Goal: Task Accomplishment & Management: Complete application form

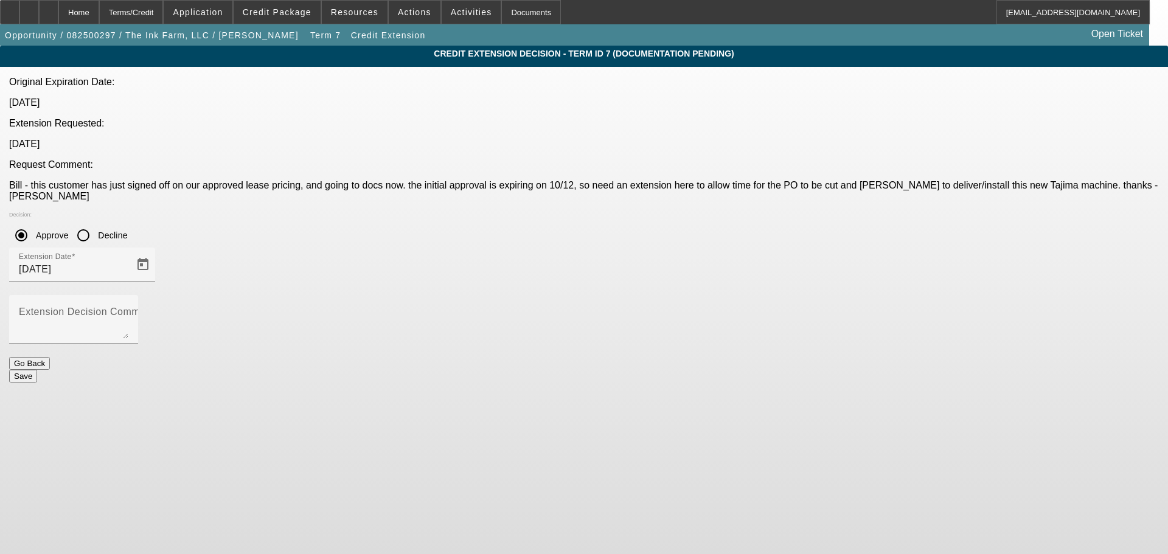
click at [37, 370] on button "Save" at bounding box center [23, 376] width 28 height 13
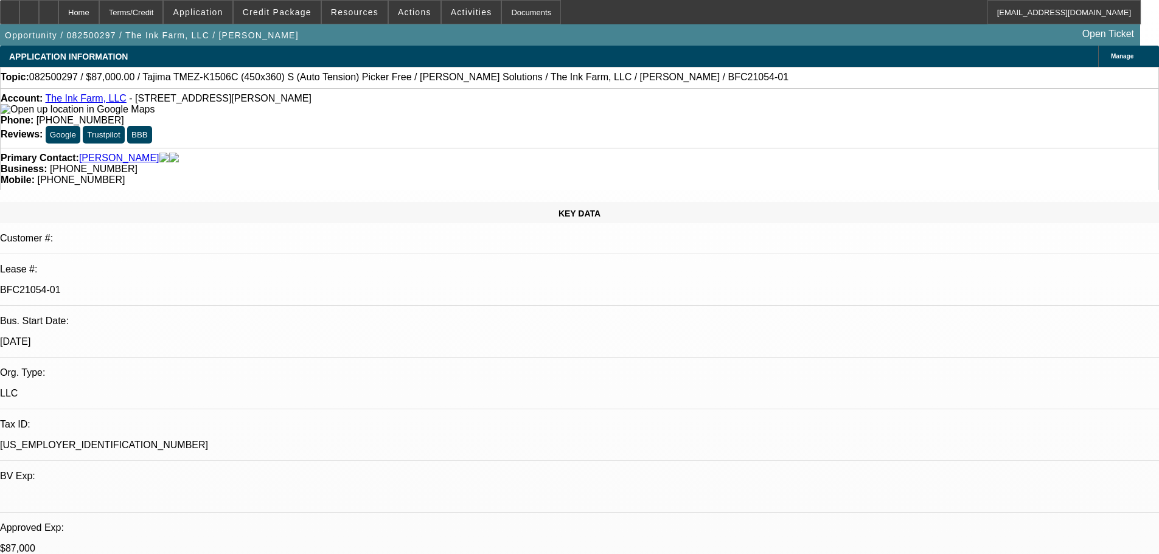
select select "0"
select select "2"
select select "0.1"
select select "0"
select select "2"
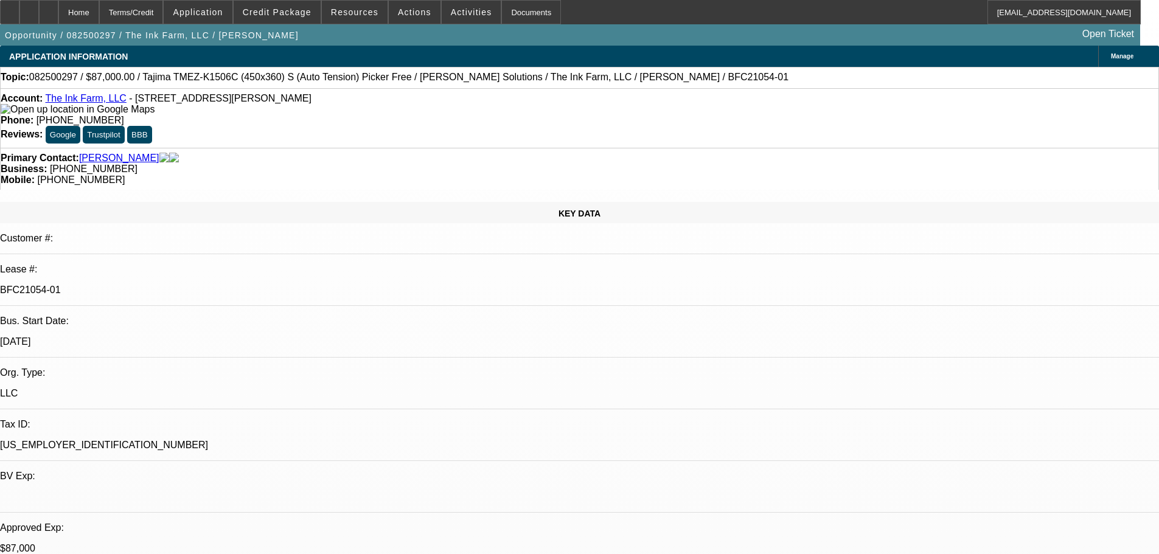
select select "0.1"
select select "0"
select select "2"
select select "0.1"
select select "0"
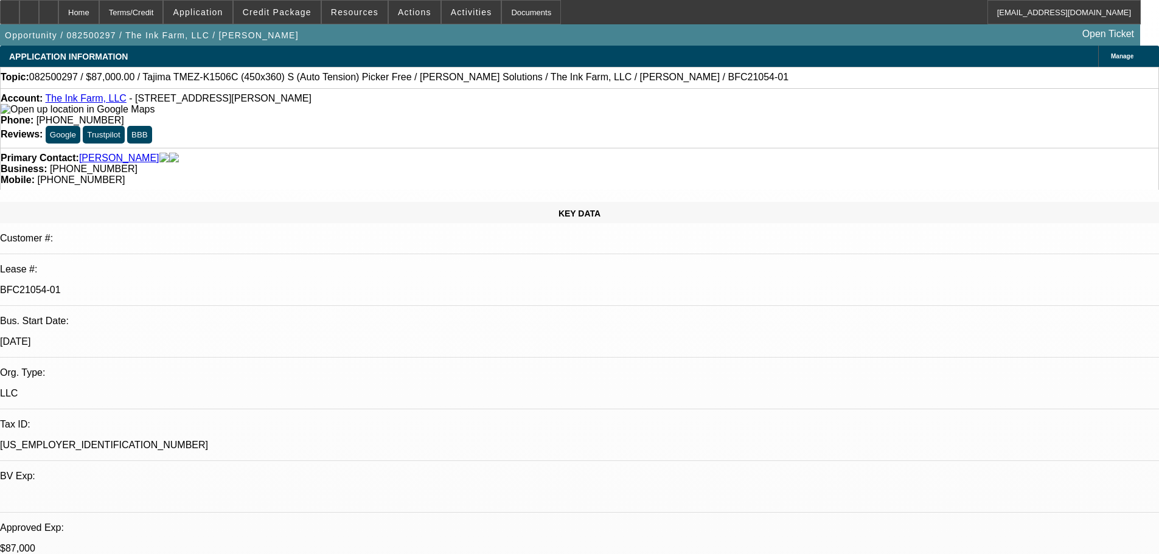
select select "2"
select select "0.1"
select select "4"
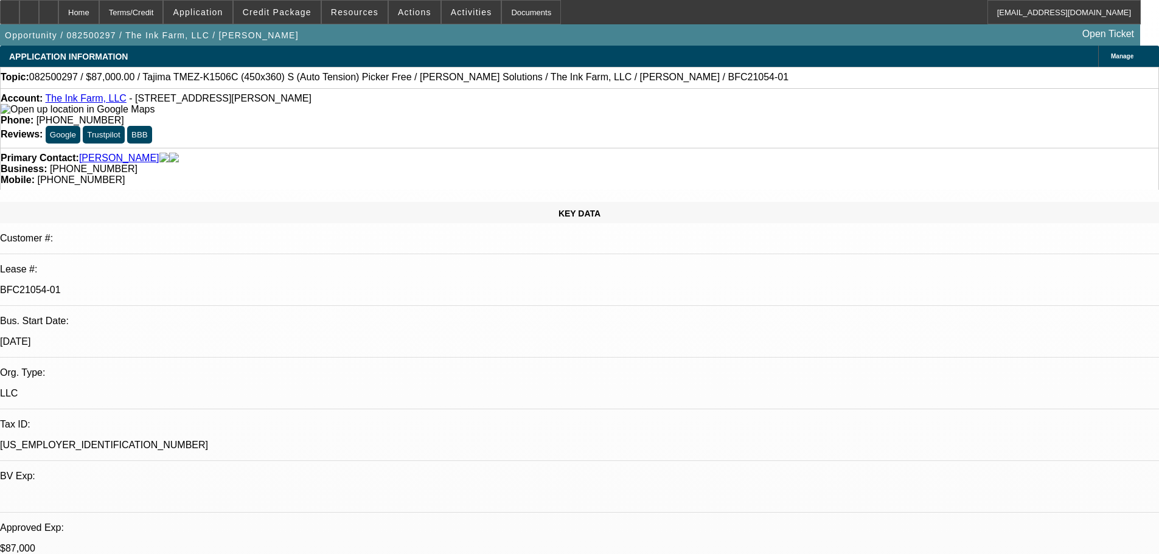
select select "4"
select select "2"
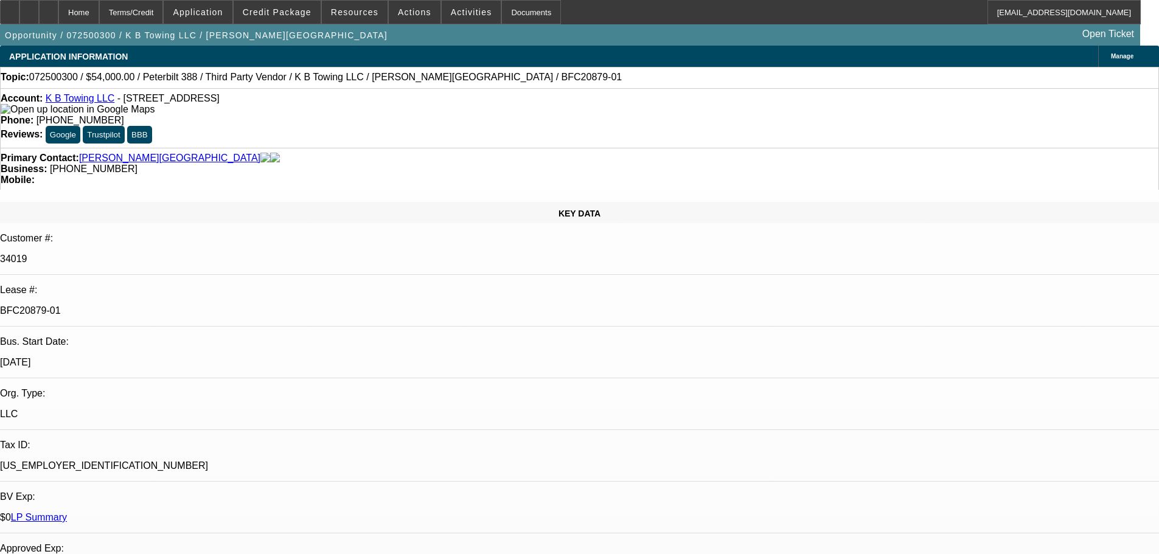
select select "0"
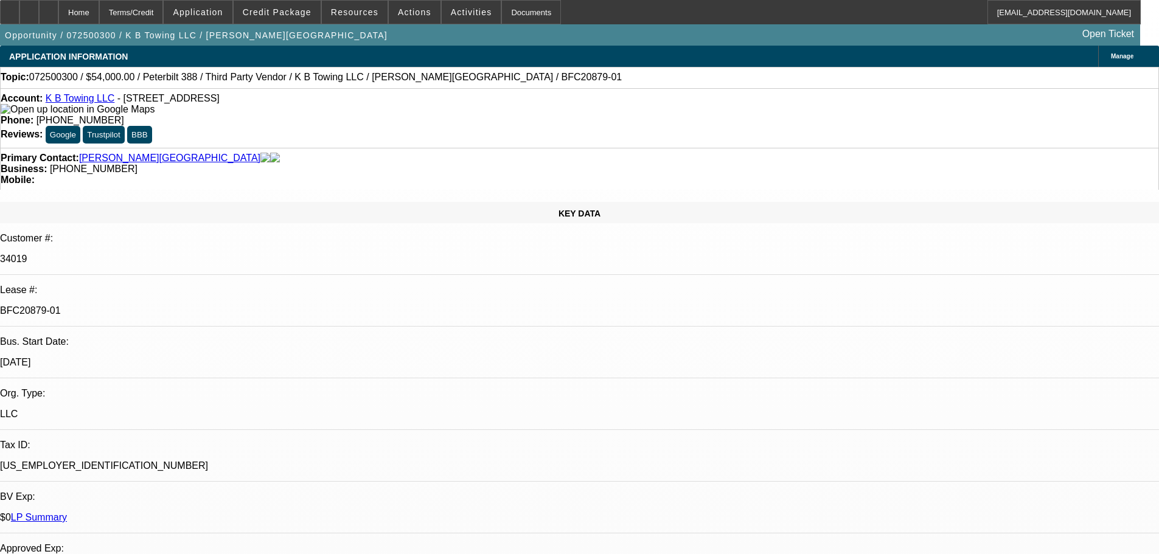
select select "0"
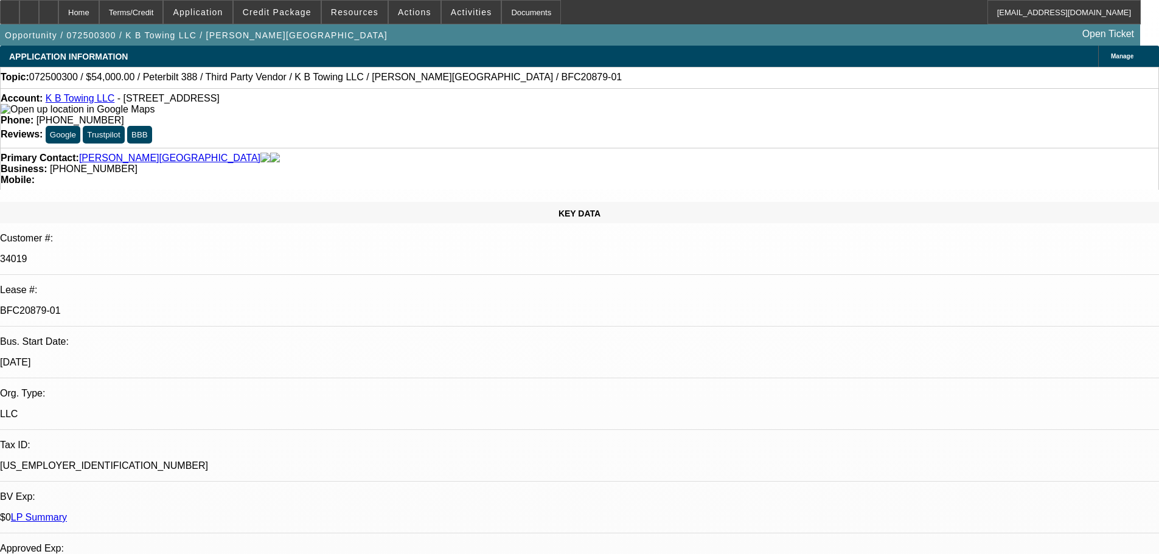
select select "0"
select select "1"
select select "6"
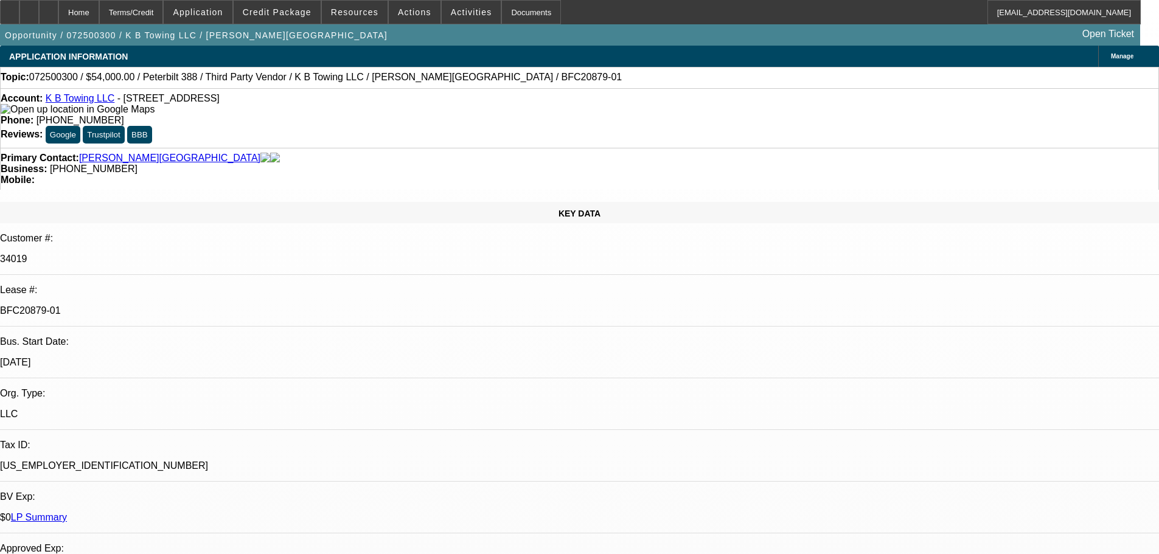
select select "1"
select select "6"
select select "1"
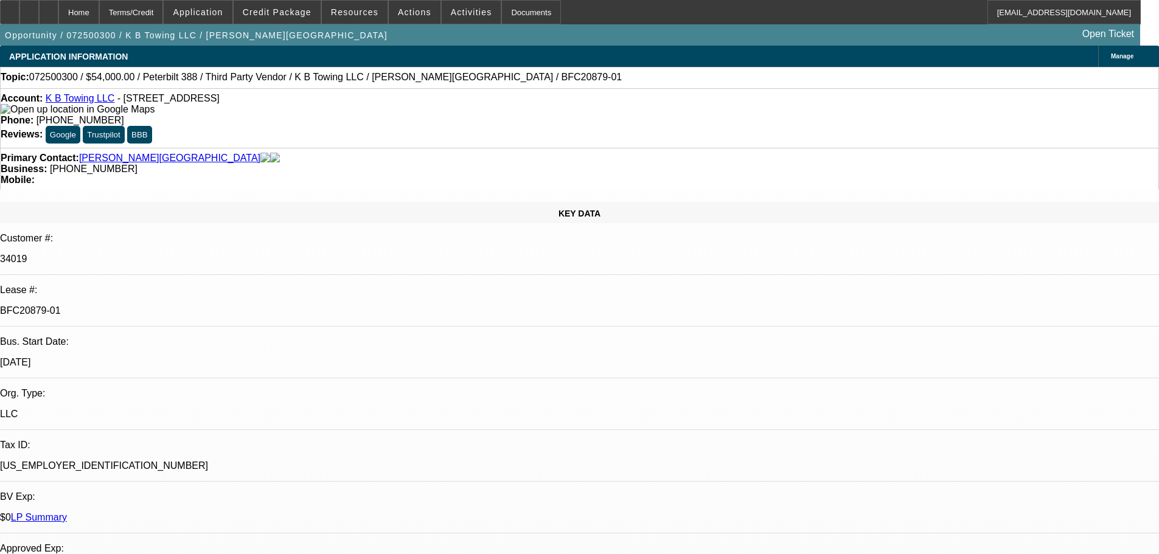
select select "6"
select select "1"
select select "6"
click at [10, 8] on icon at bounding box center [10, 8] width 0 height 0
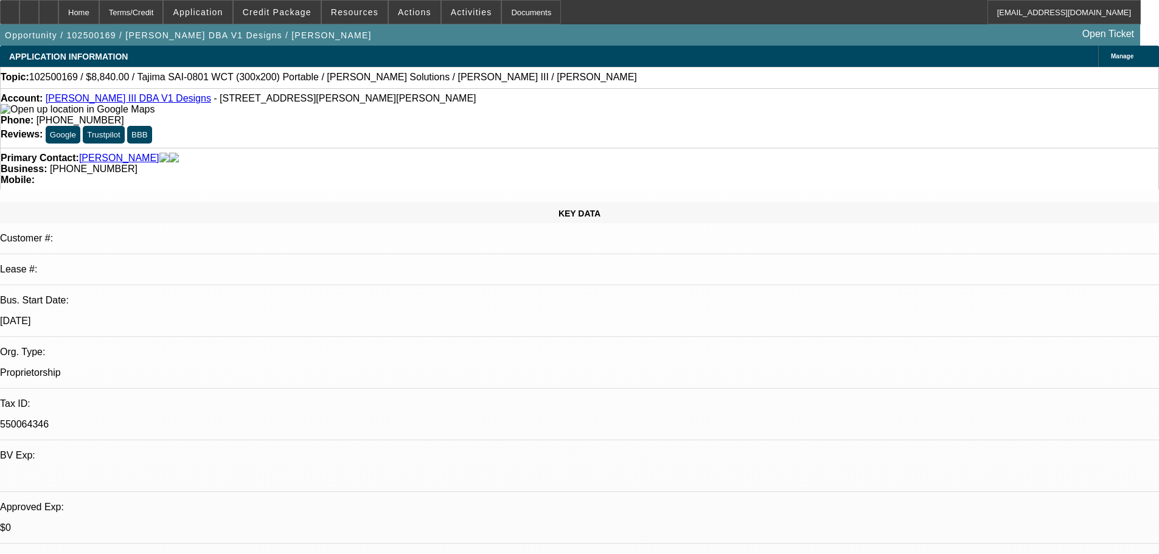
select select "0"
select select "2"
select select "0"
select select "6"
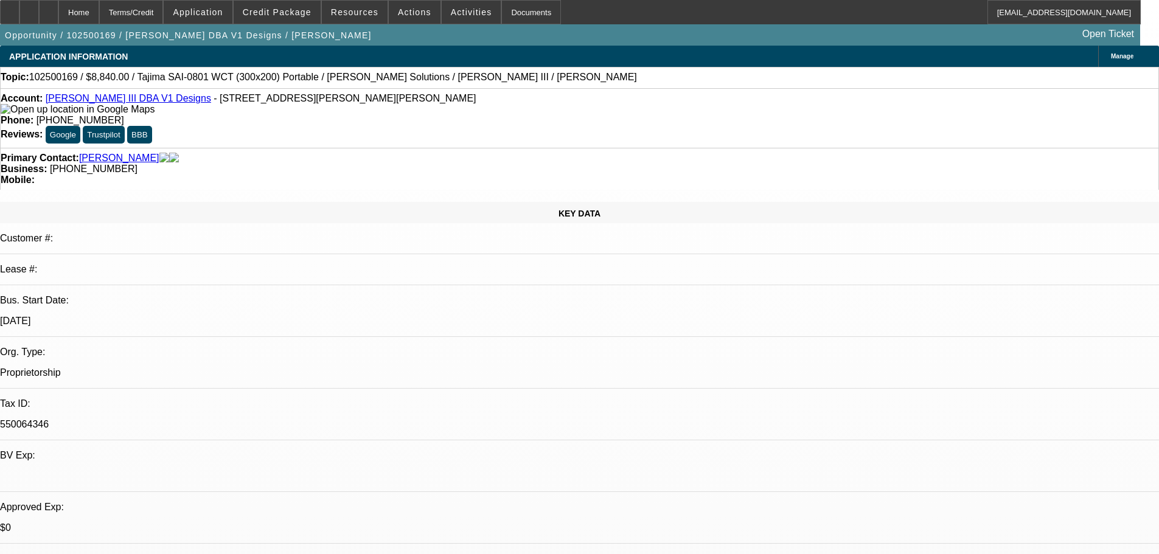
select select "0"
select select "2"
select select "0"
select select "6"
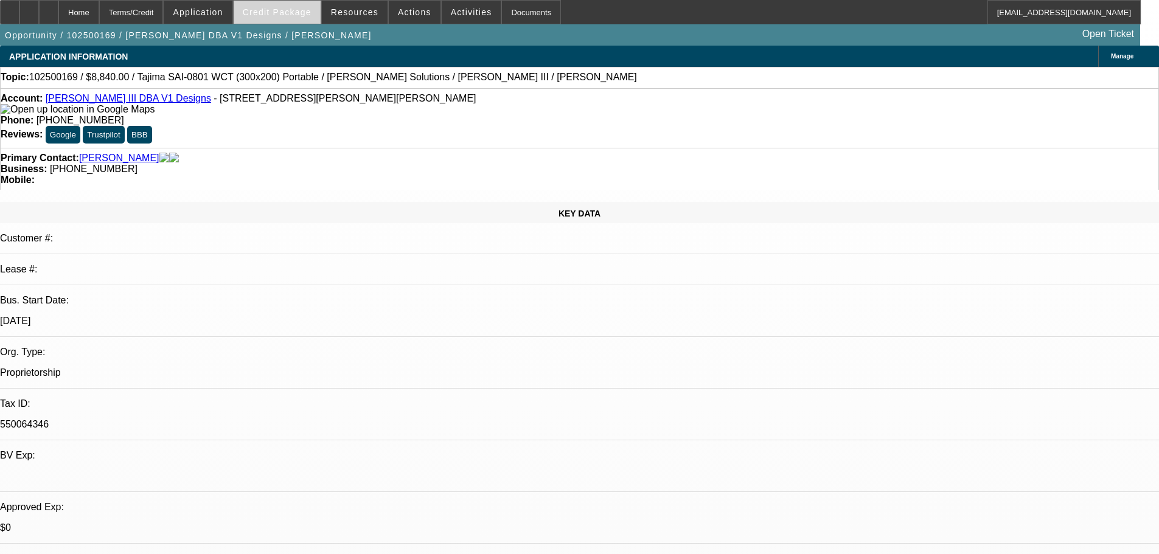
click at [281, 16] on span "Credit Package" at bounding box center [277, 12] width 69 height 10
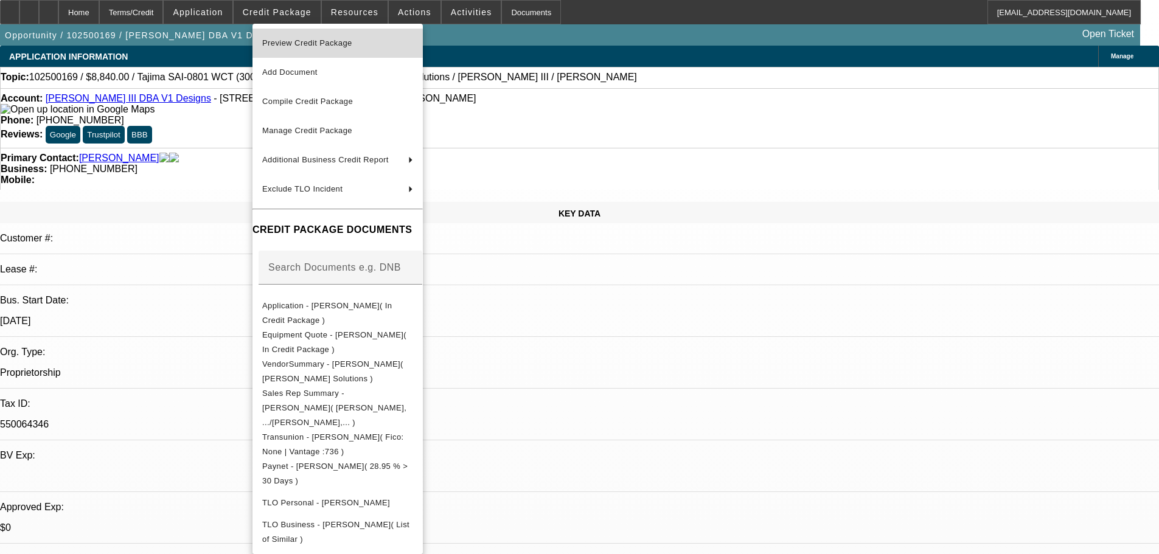
click at [305, 41] on span "Preview Credit Package" at bounding box center [307, 42] width 90 height 9
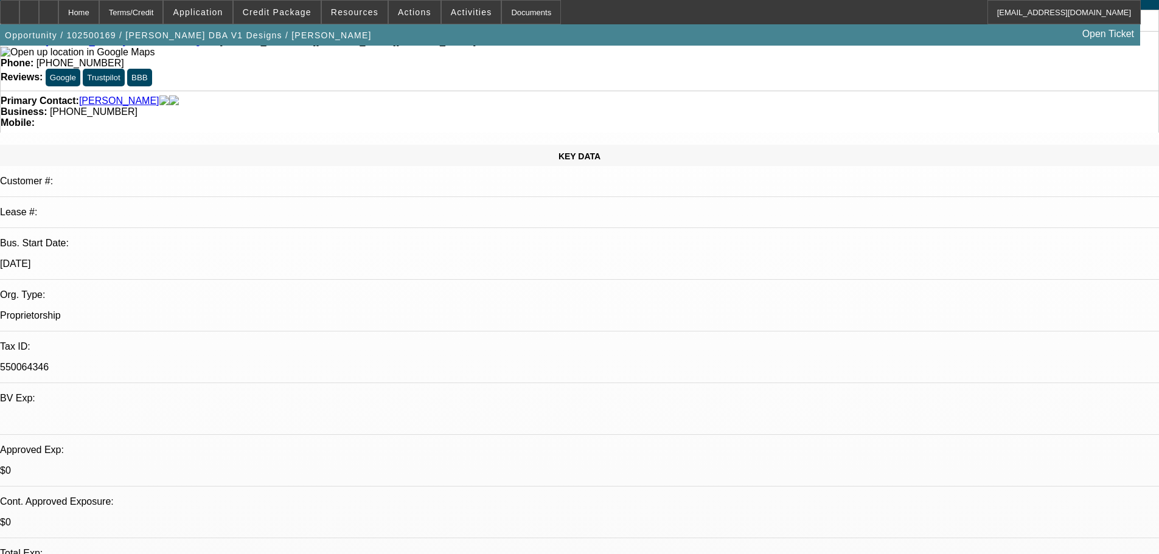
scroll to position [122, 0]
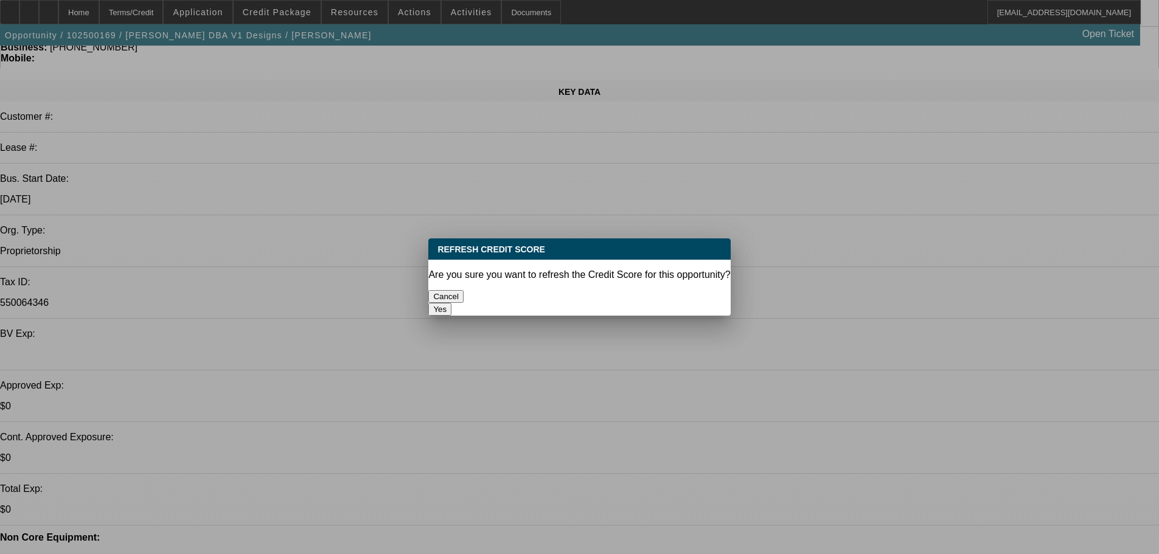
scroll to position [0, 0]
click at [452, 303] on button "Yes" at bounding box center [439, 309] width 23 height 13
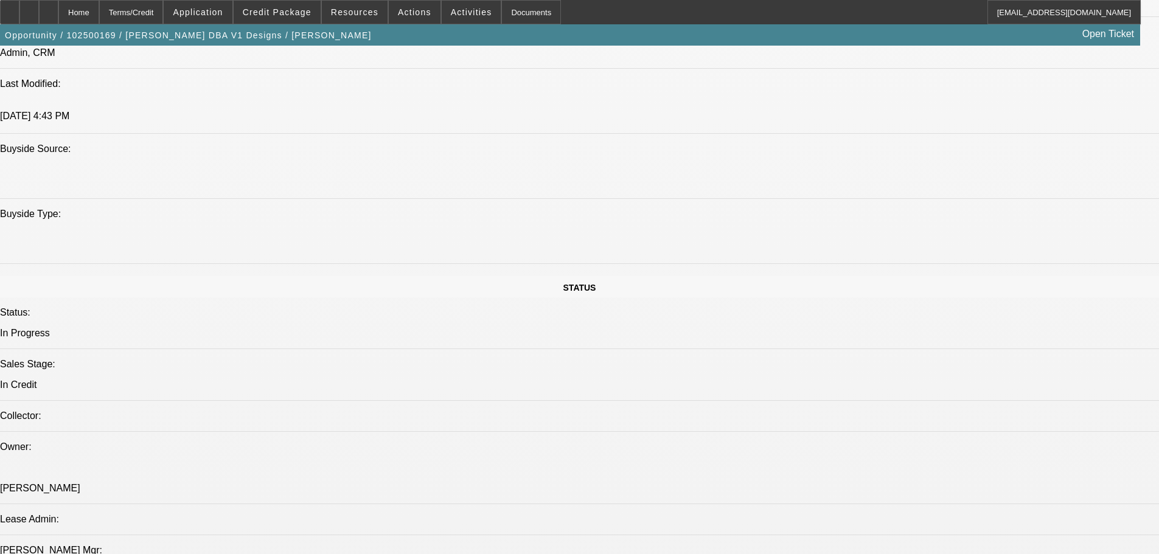
scroll to position [1278, 0]
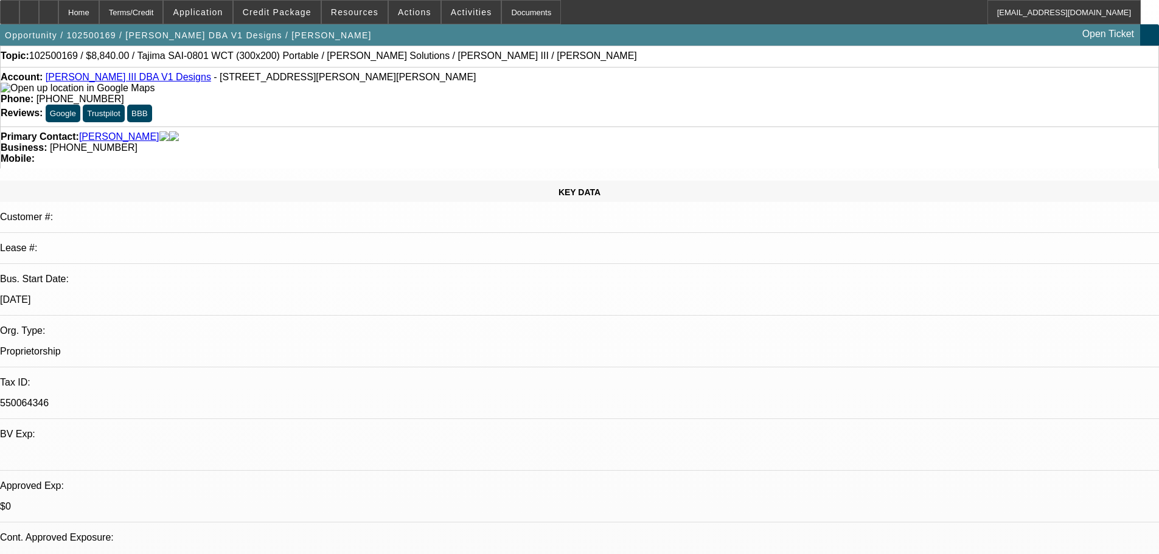
scroll to position [0, 0]
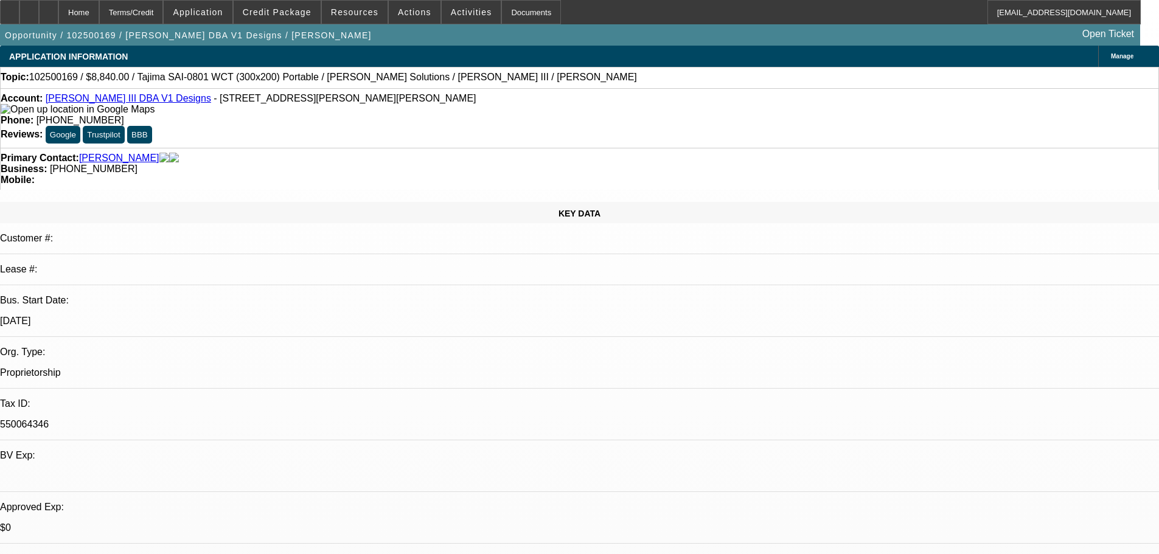
click at [29, 110] on img at bounding box center [78, 109] width 154 height 11
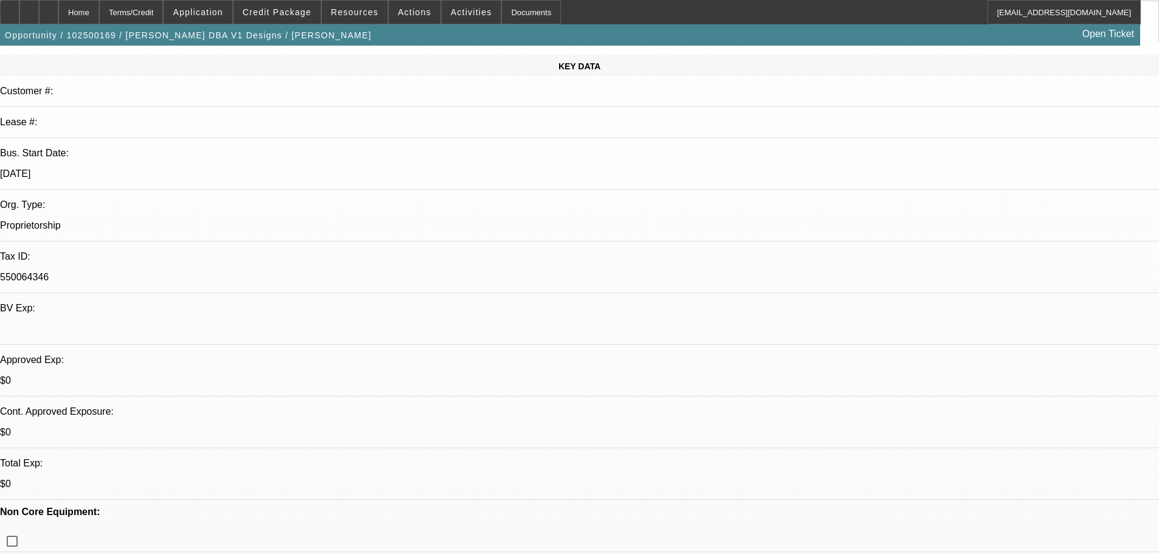
scroll to position [365, 0]
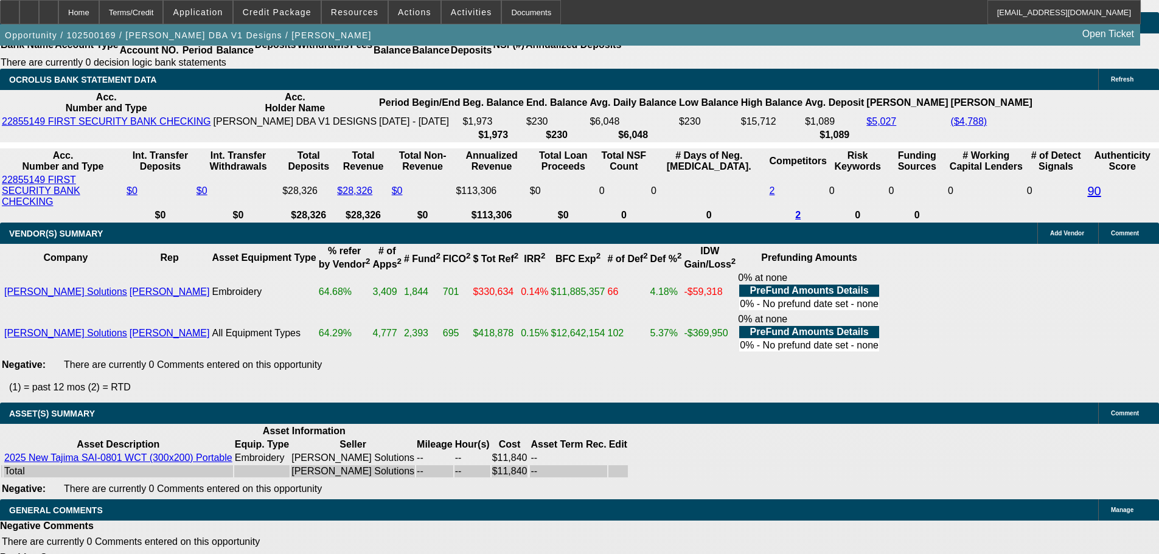
scroll to position [2223, 0]
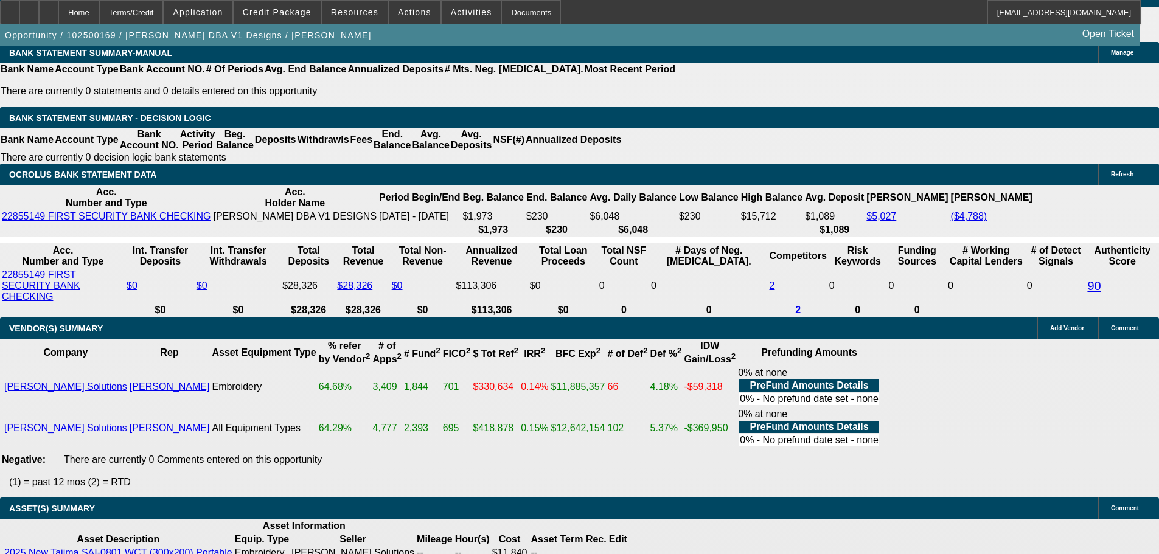
scroll to position [2101, 0]
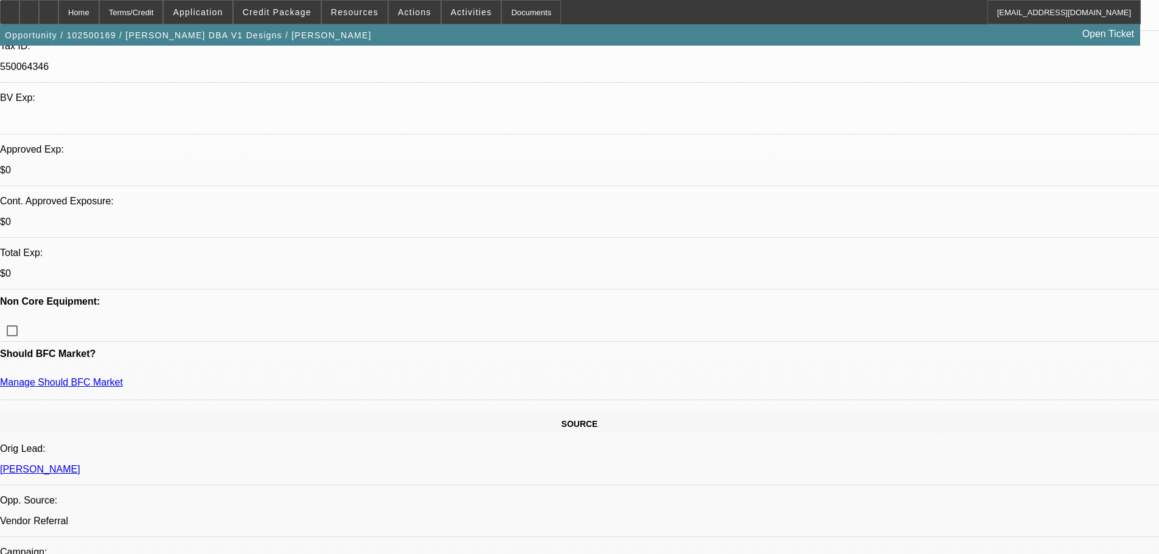
scroll to position [337, 0]
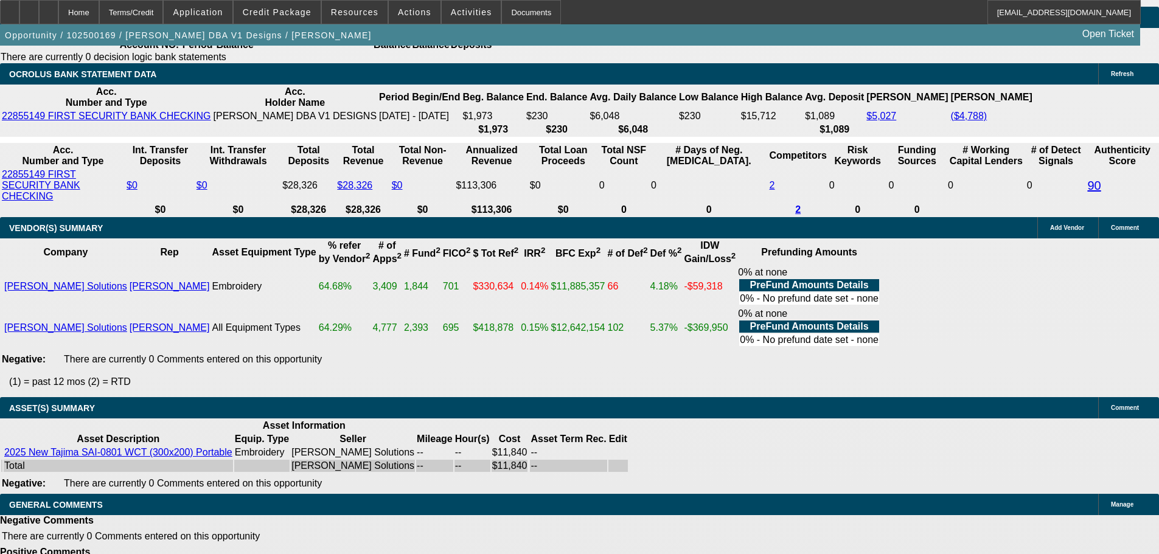
scroll to position [2223, 0]
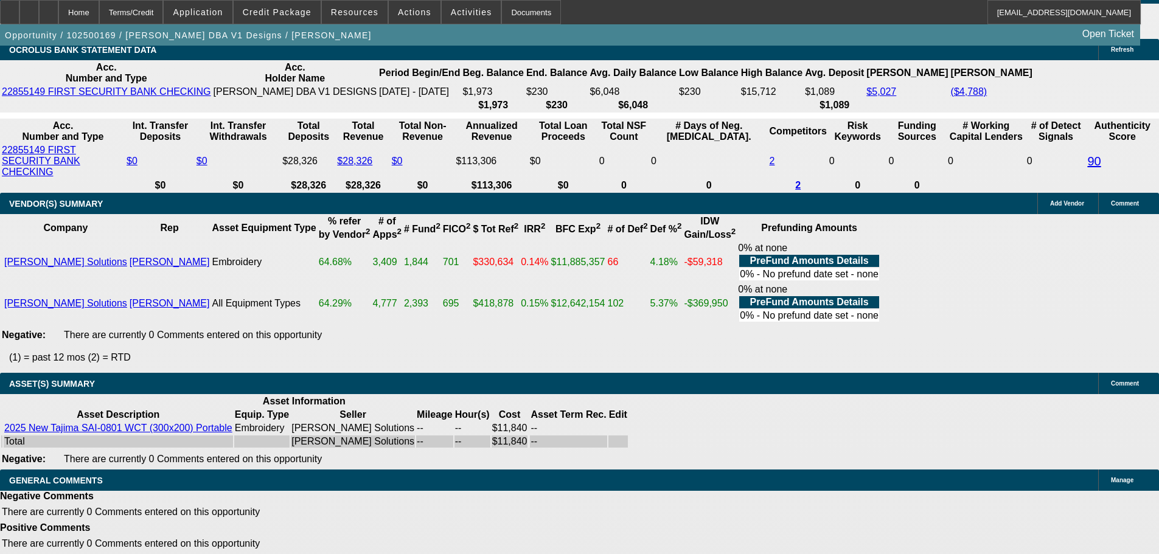
select select "5"
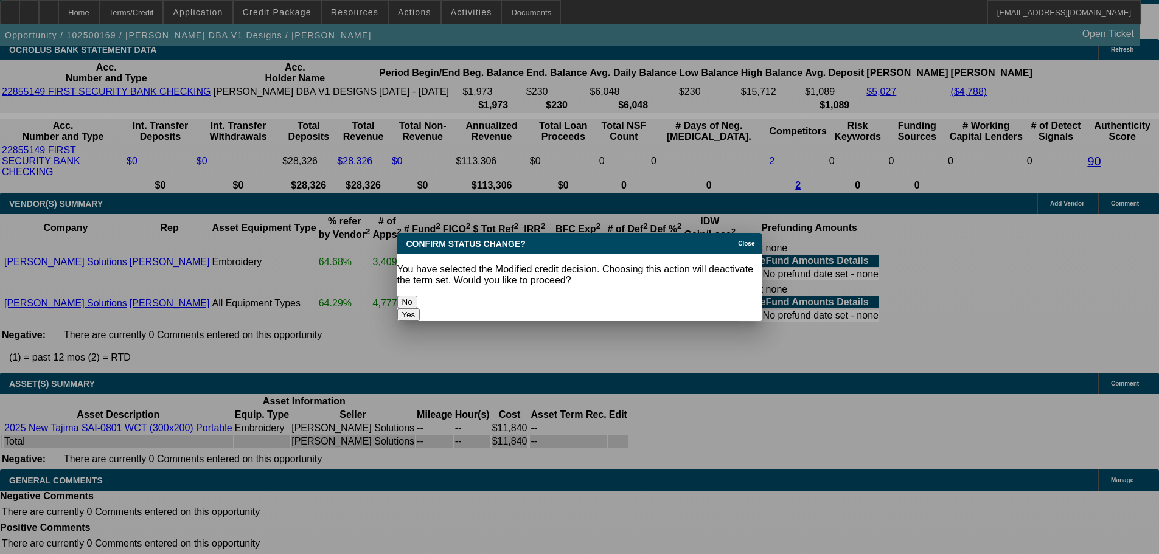
scroll to position [0, 0]
click at [420, 309] on button "Yes" at bounding box center [408, 315] width 23 height 13
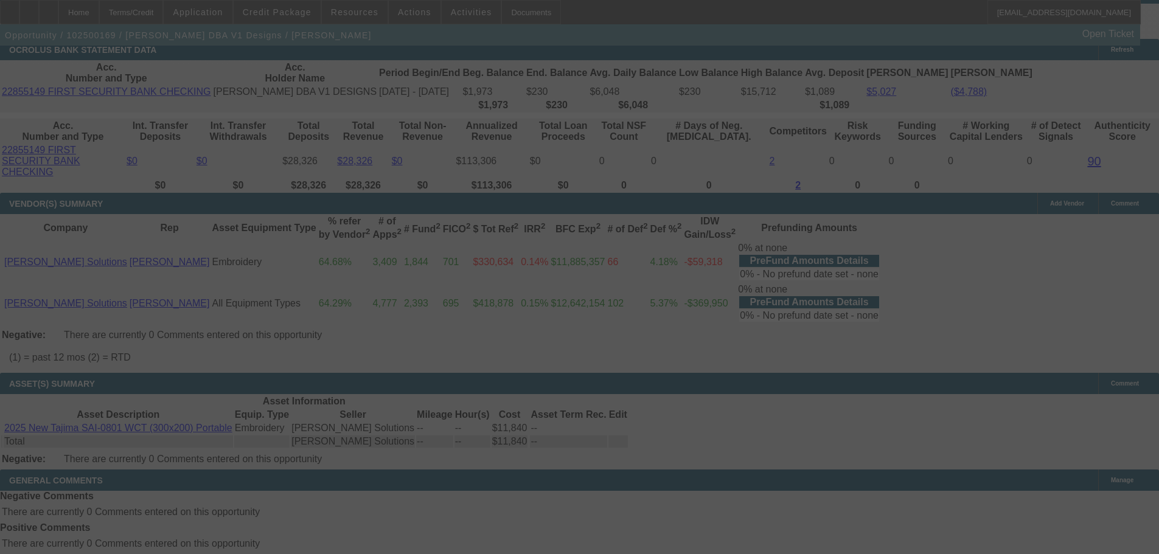
scroll to position [2197, 0]
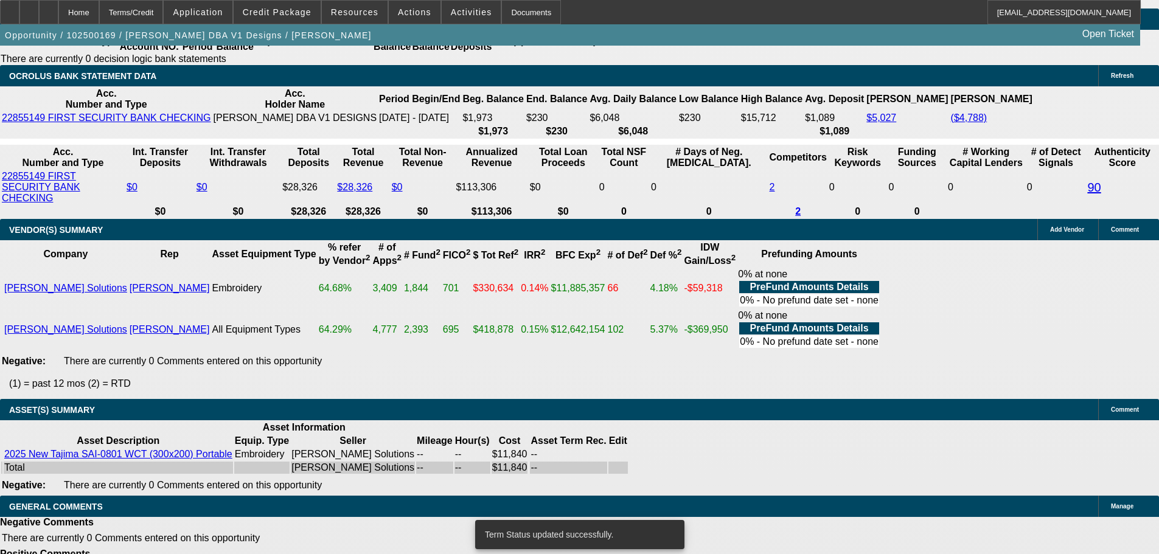
select select "0"
select select "2"
select select "0"
select select "6"
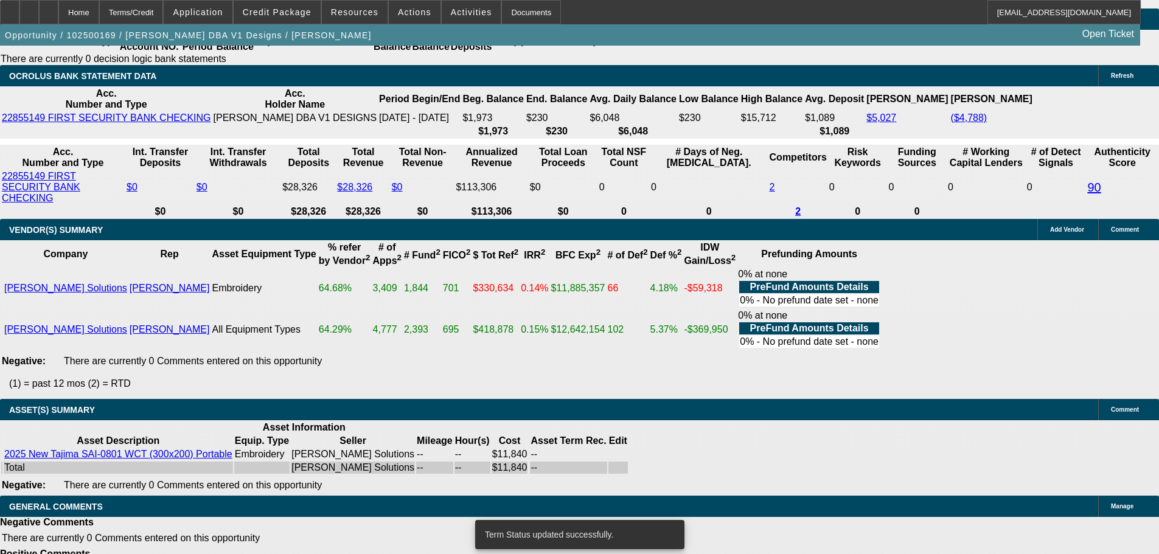
select select "0"
select select "2"
select select "0"
select select "6"
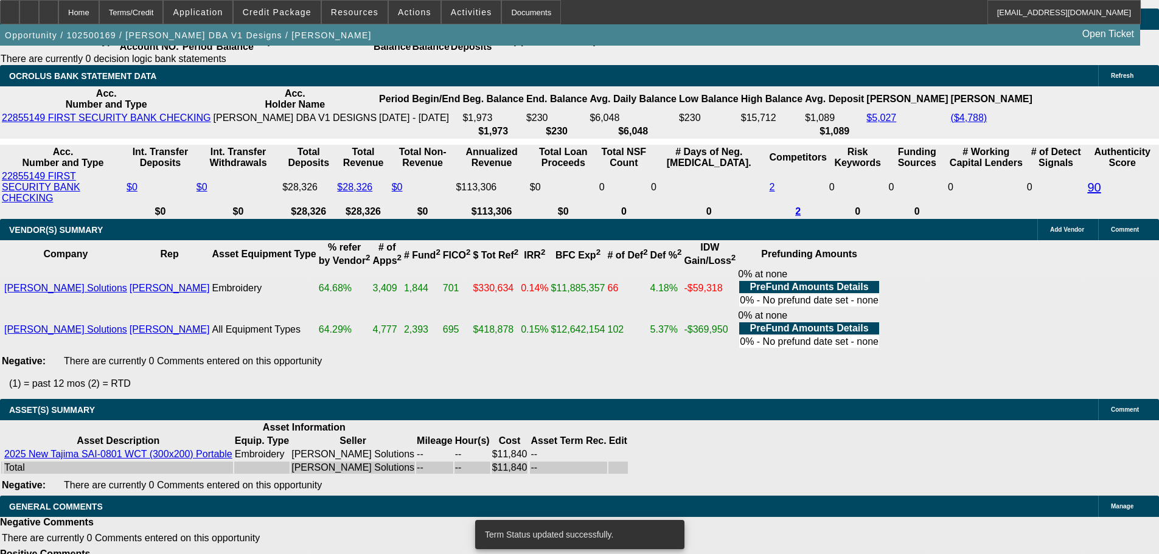
select select "0"
select select "2"
select select "0"
select select "6"
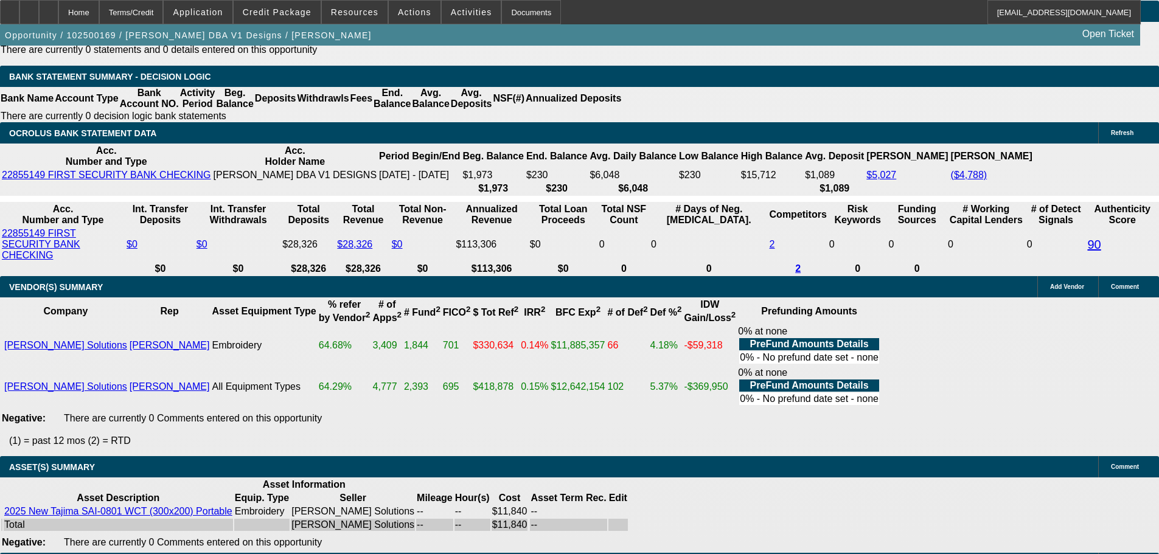
scroll to position [2040, 0]
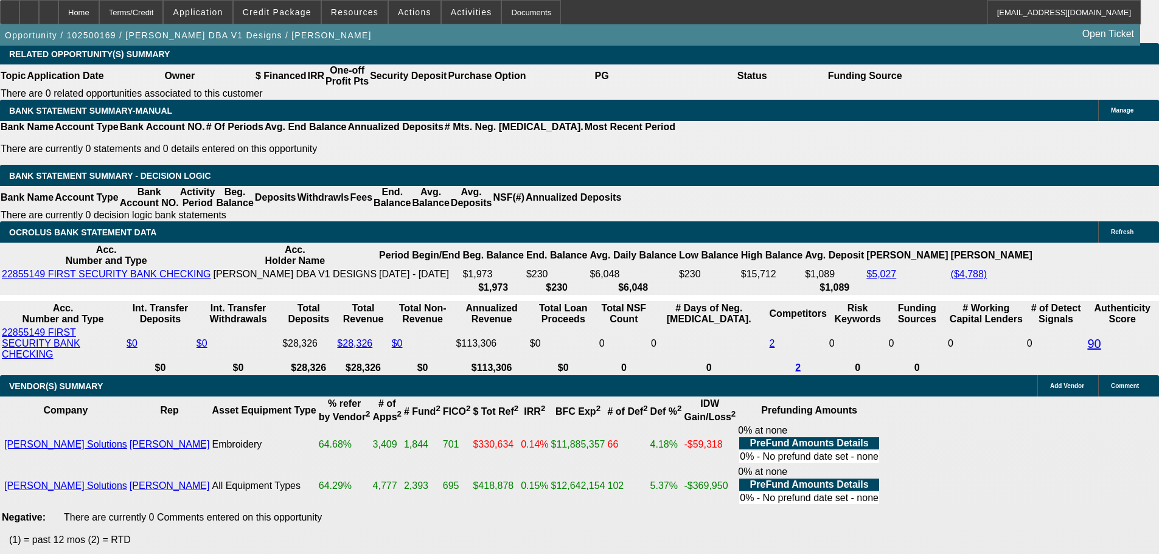
drag, startPoint x: 256, startPoint y: 121, endPoint x: 297, endPoint y: 124, distance: 40.8
type input "1"
type input "UNKNOWN"
type input "$187.95"
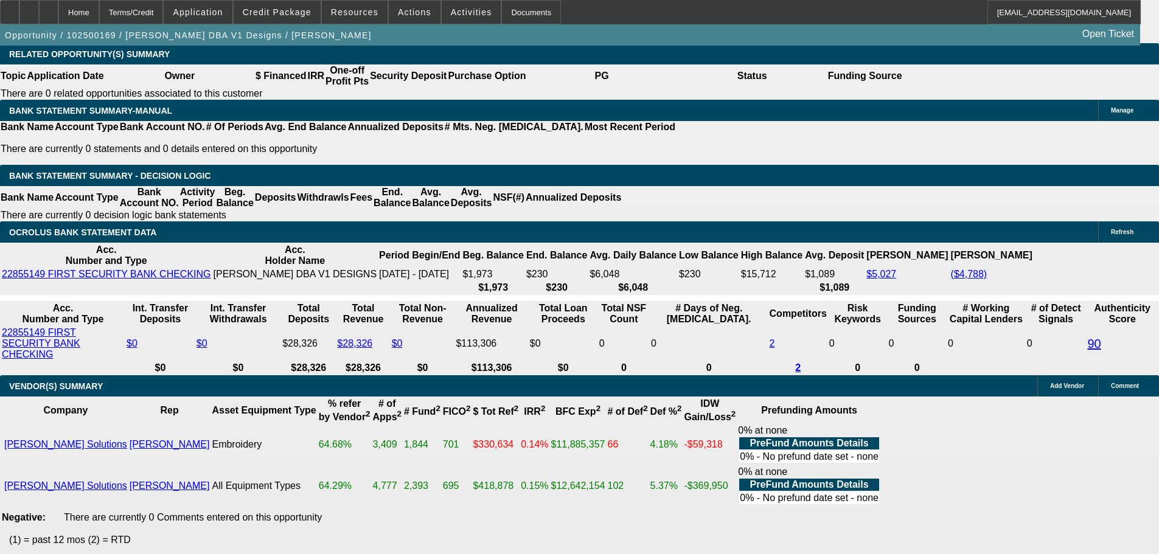
type input "$375.90"
type input "13"
type input "$237.16"
type input "$474.32"
type input "13.4"
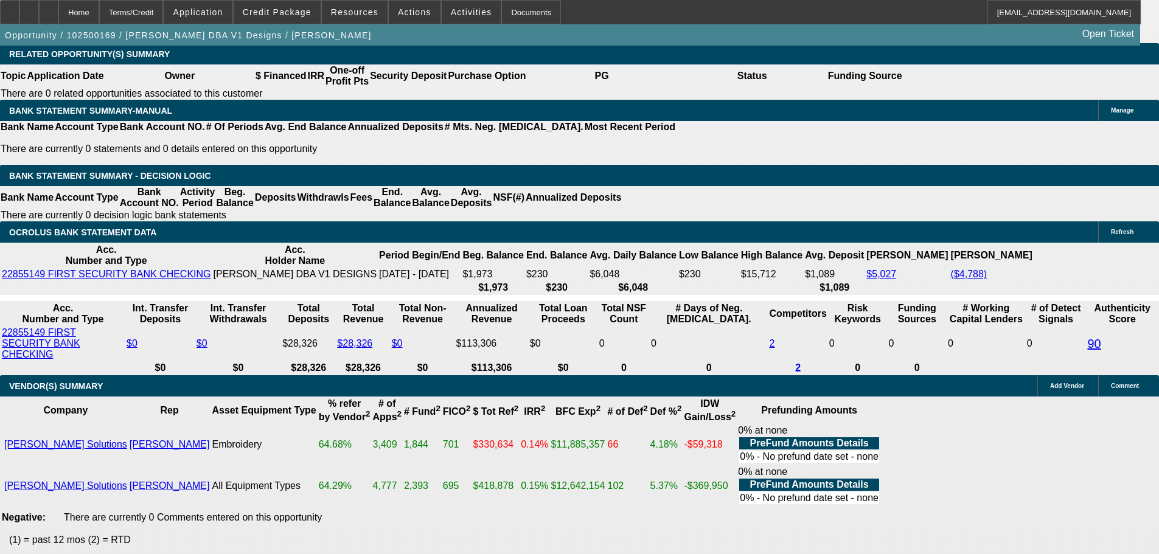
type input "$238.91"
type input "$477.82"
type input "13.4"
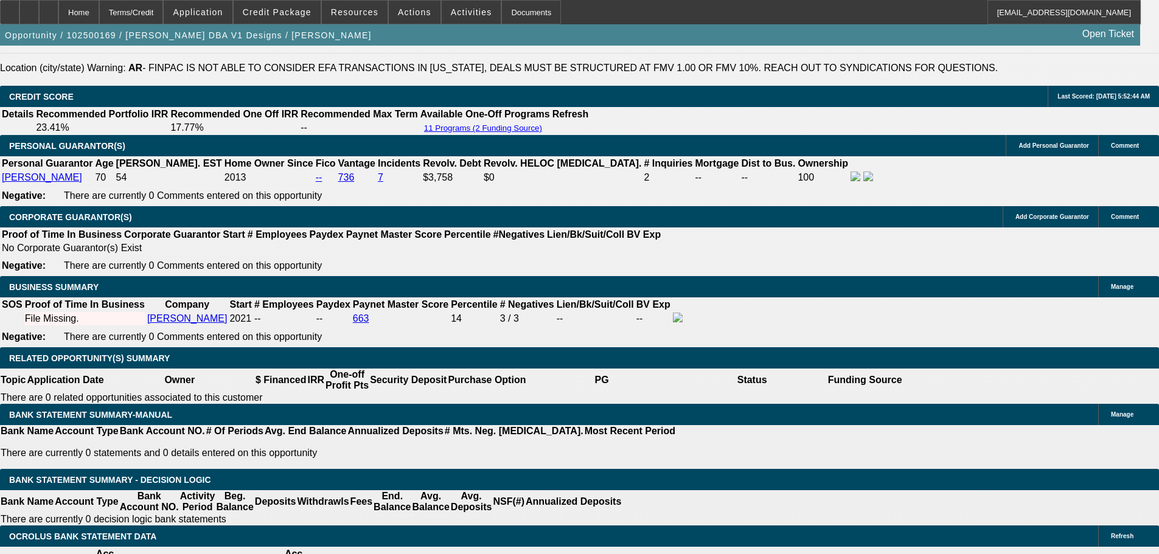
type input "$0.00"
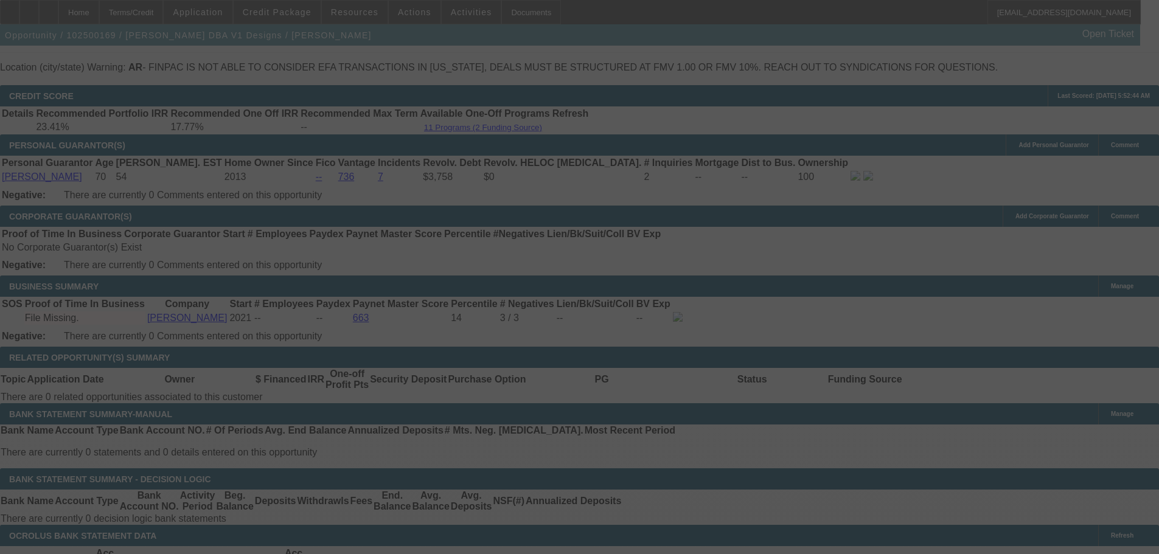
scroll to position [1980, 0]
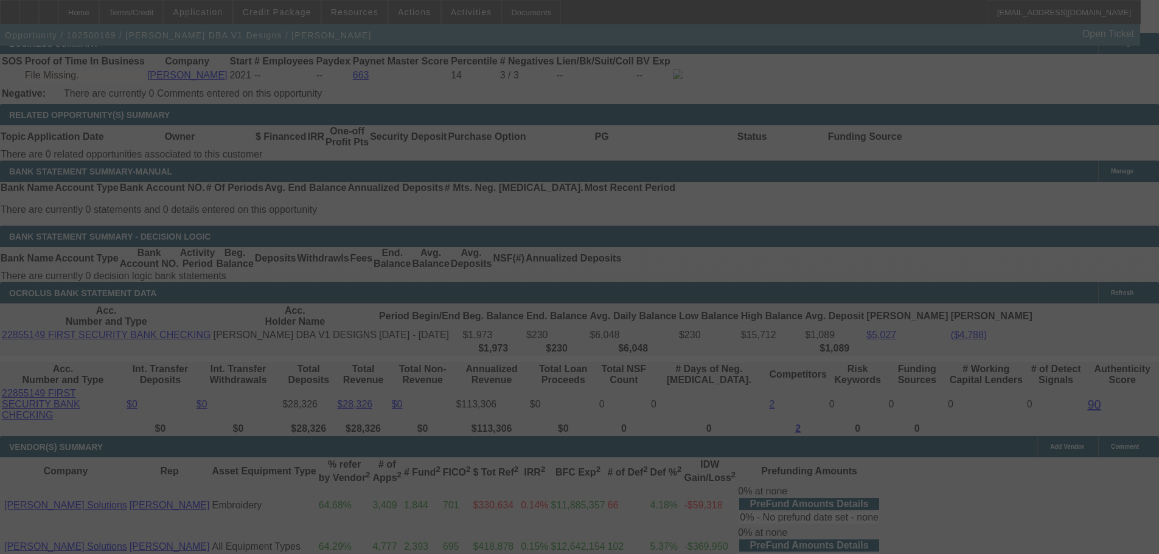
select select "0"
select select "2"
select select "0"
select select "6"
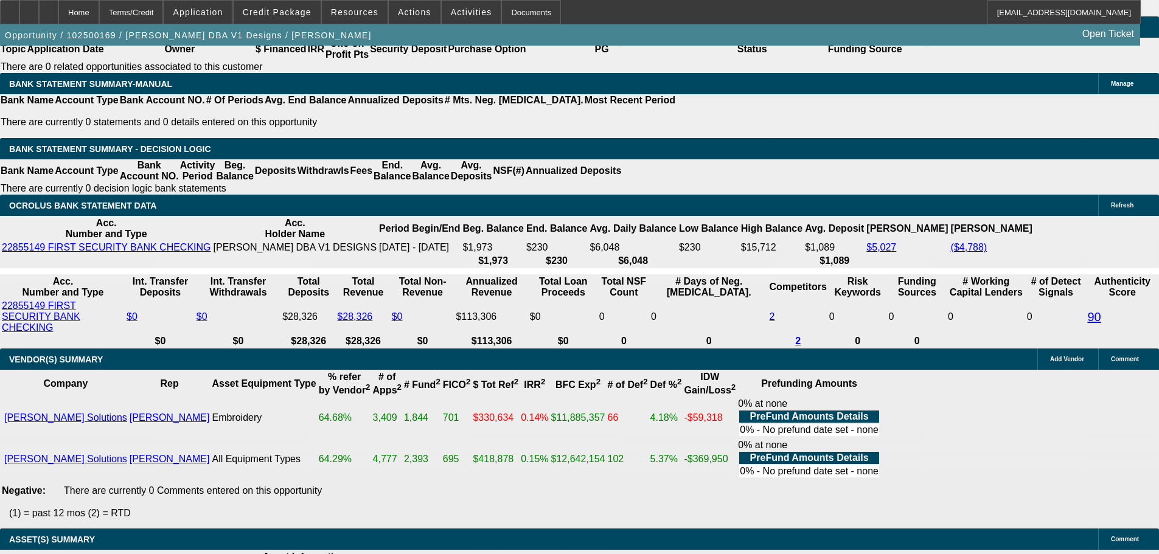
scroll to position [2223, 0]
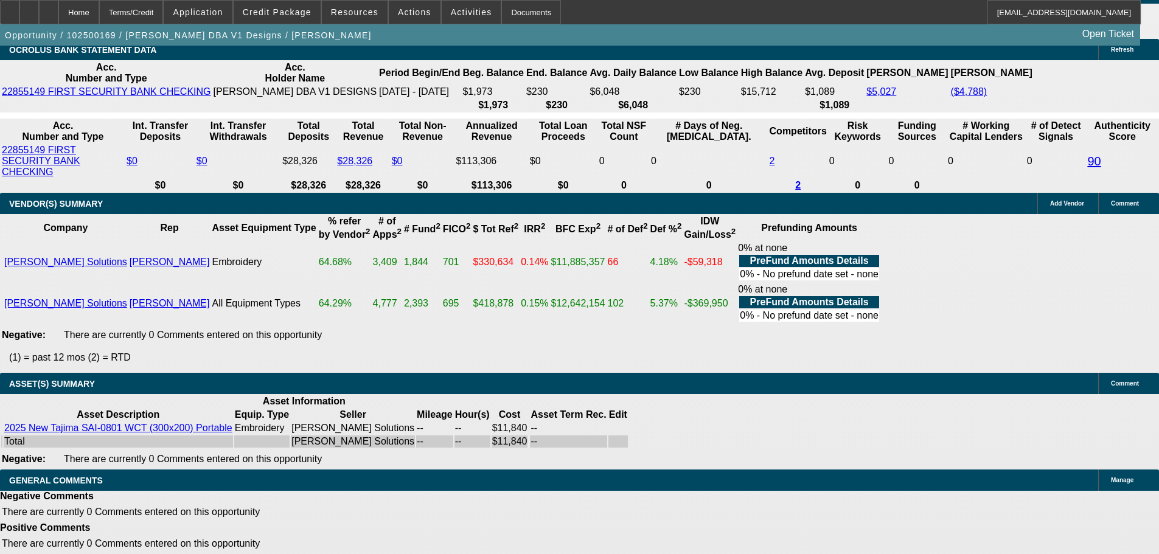
select select "3"
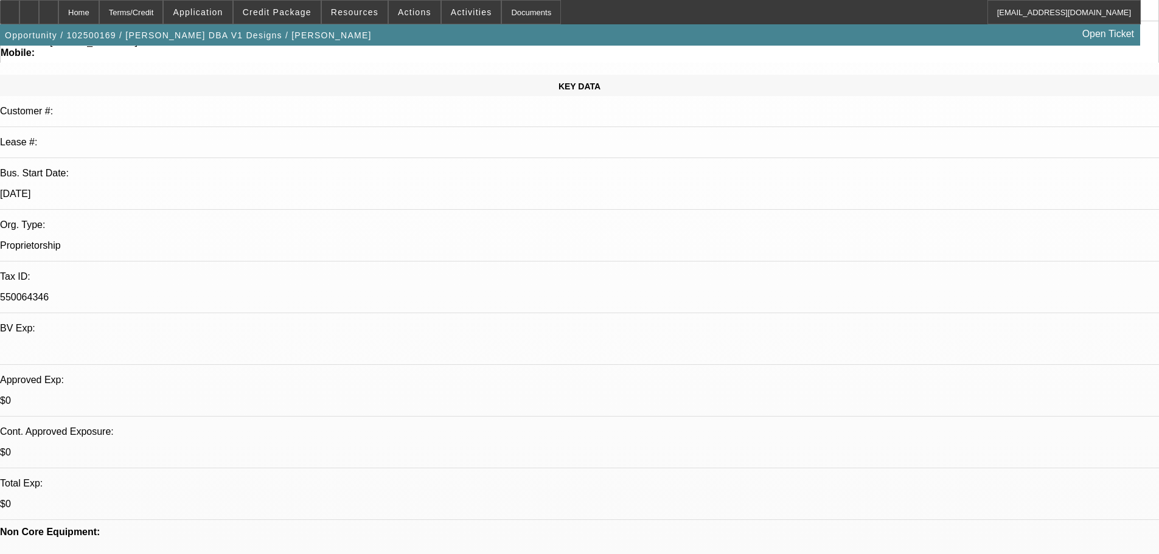
scroll to position [365, 0]
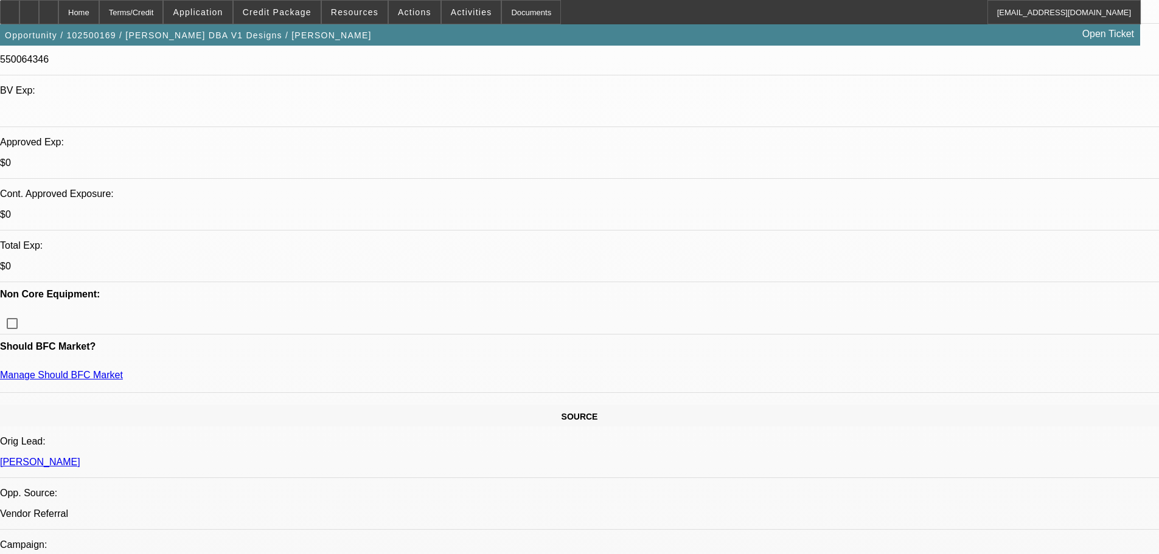
type textarea "A"
type textarea "SMALLER DEAL, AR, THIN BANKS, OWNS HOME- APPROVED AS SUBMITTED WITH $4K UPFONT …"
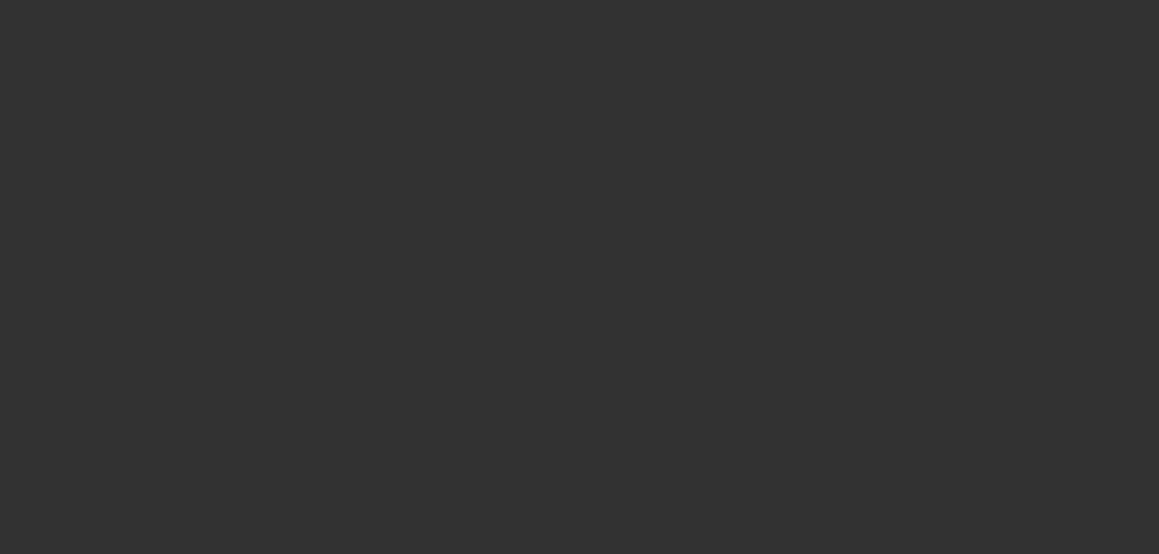
scroll to position [0, 0]
select select "0"
select select "2"
select select "0"
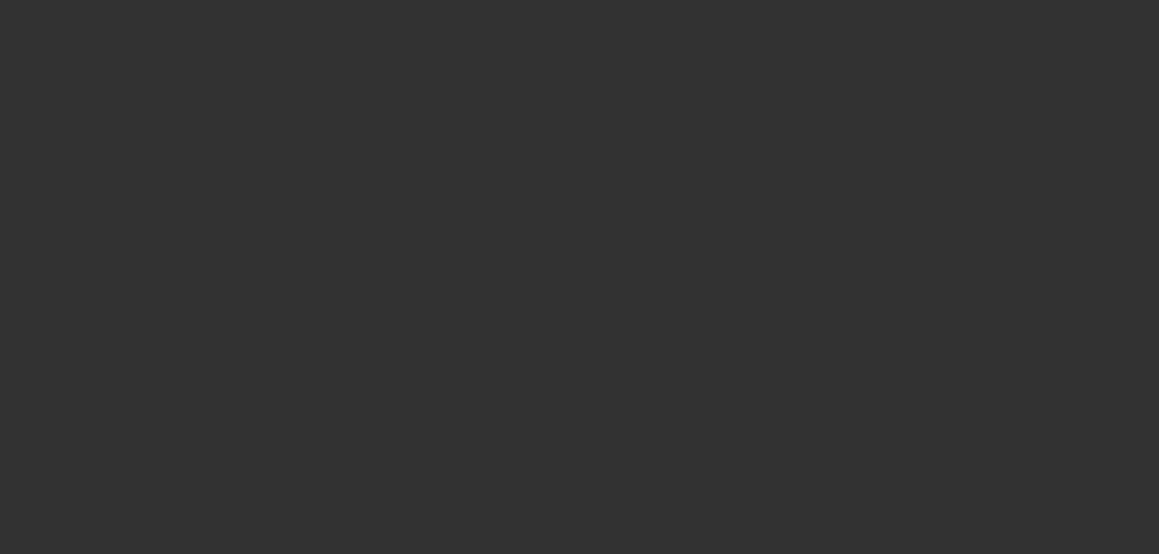
select select "6"
select select "0"
select select "2"
select select "0"
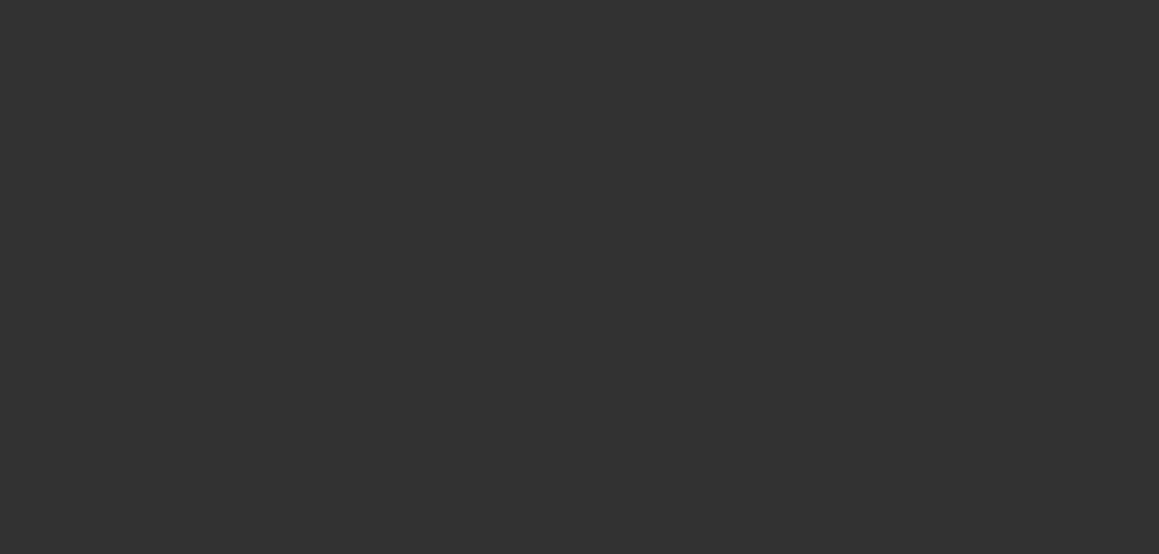
select select "6"
select select "0"
select select "2"
select select "0"
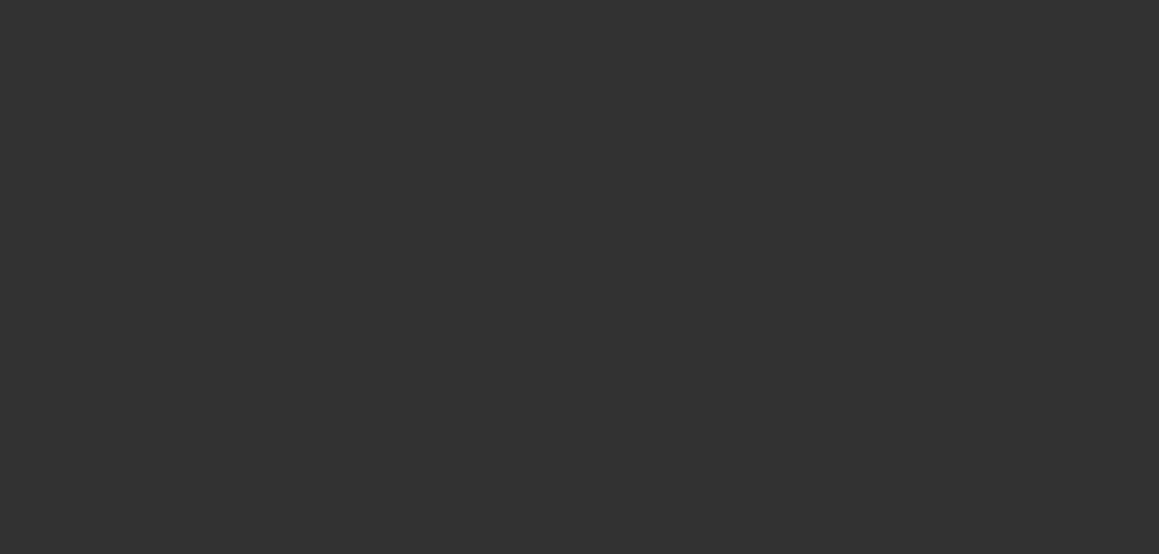
select select "6"
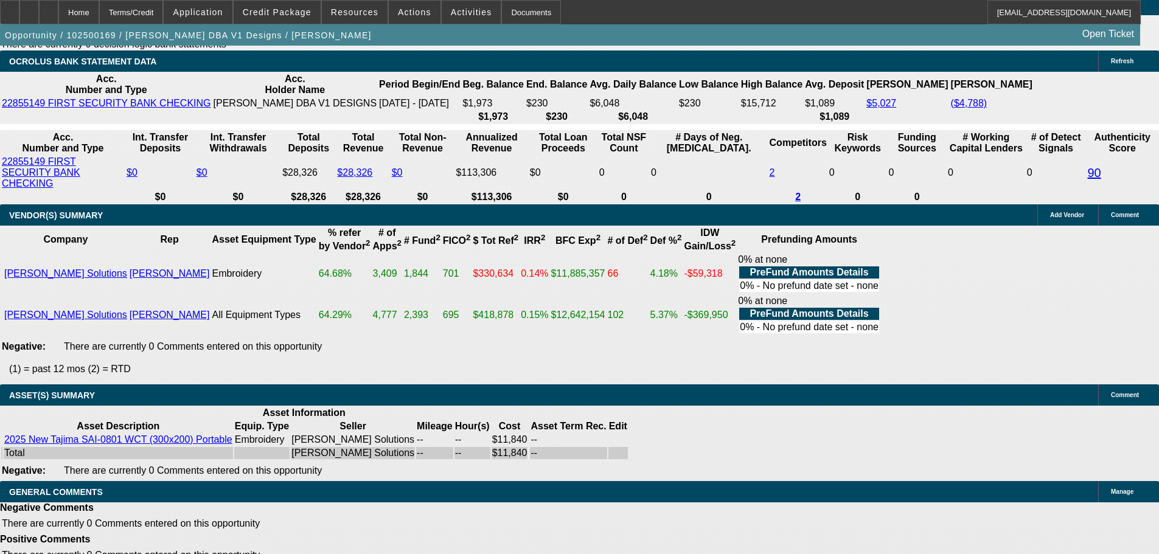
scroll to position [2223, 0]
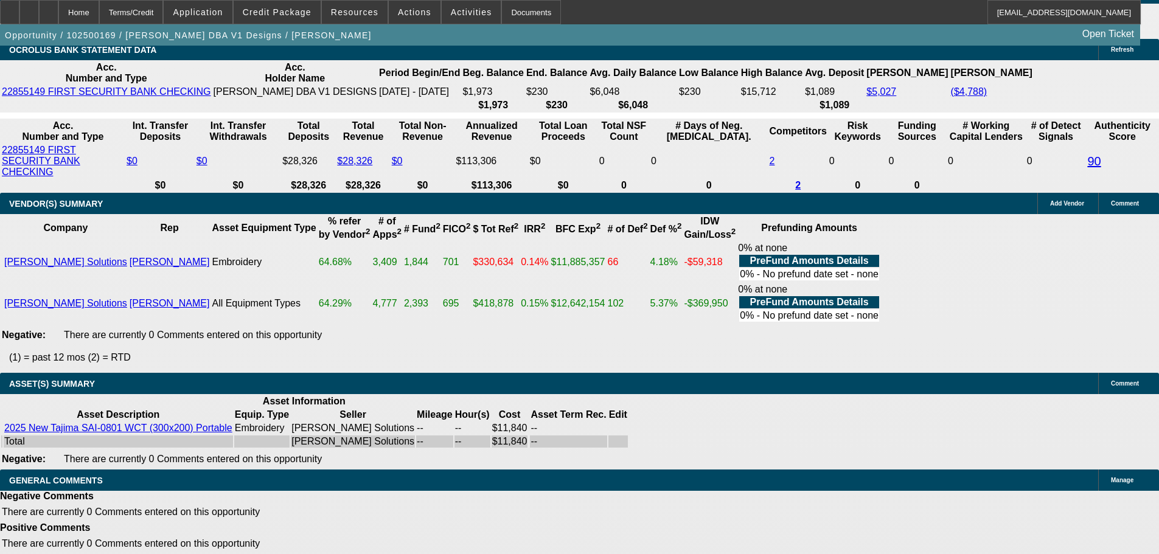
select select "3"
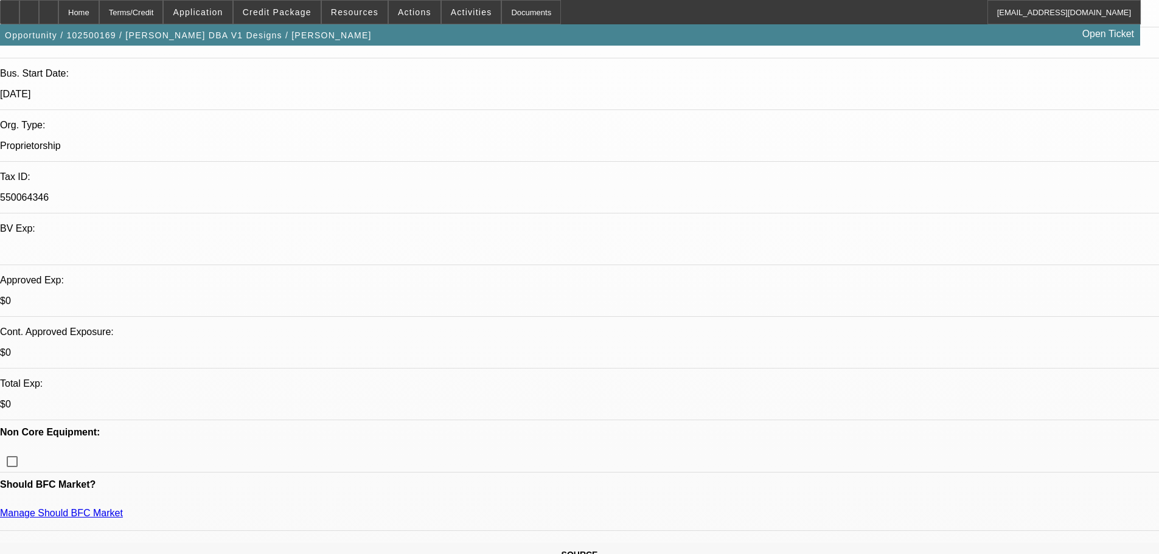
scroll to position [304, 0]
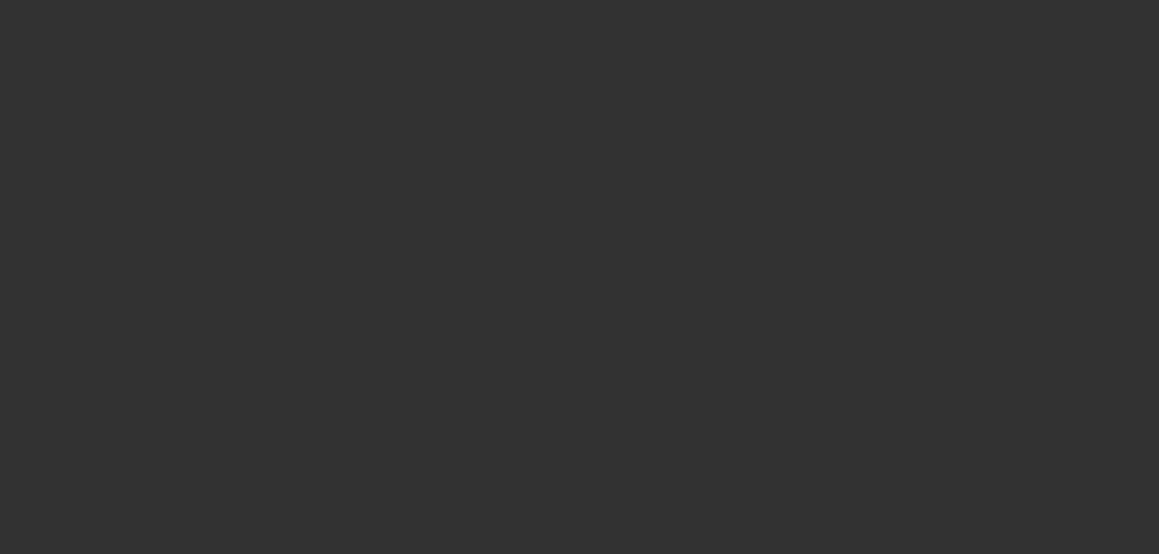
scroll to position [0, 0]
select select "0"
select select "2"
select select "0"
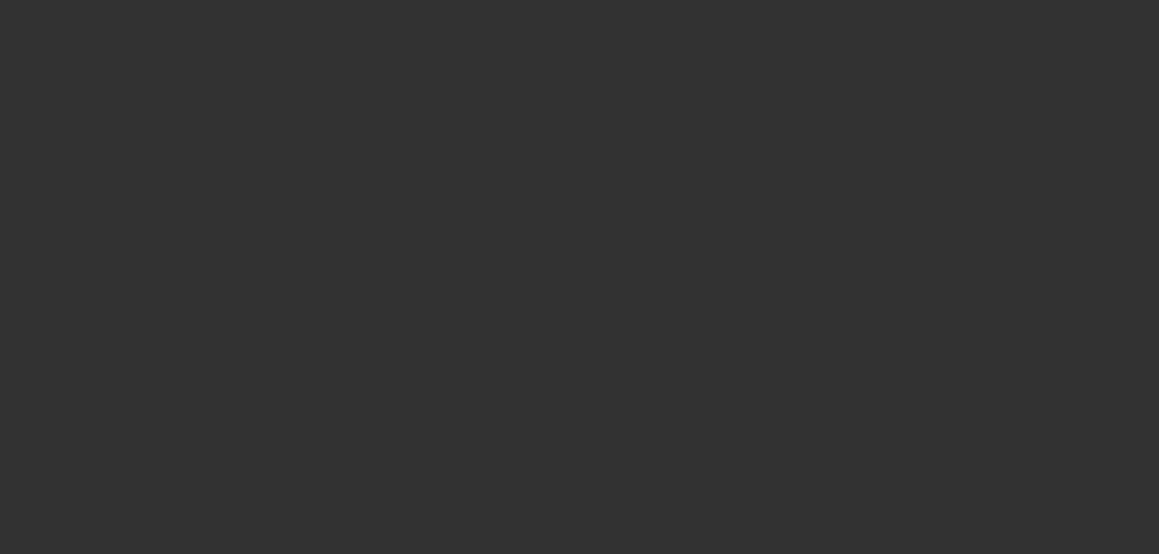
select select "6"
select select "0"
select select "2"
select select "0"
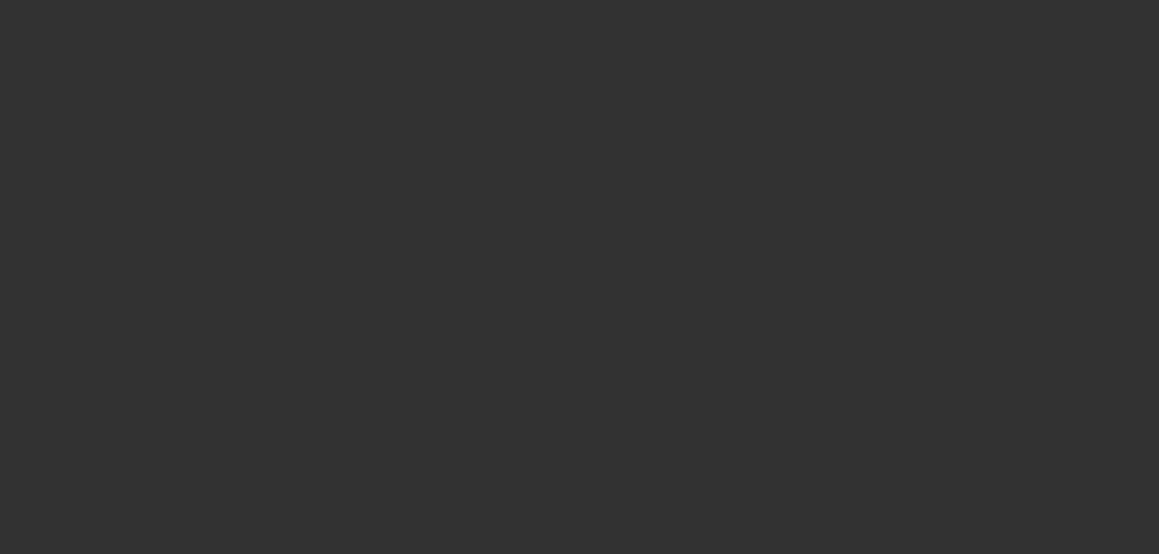
select select "6"
select select "0"
select select "2"
select select "0"
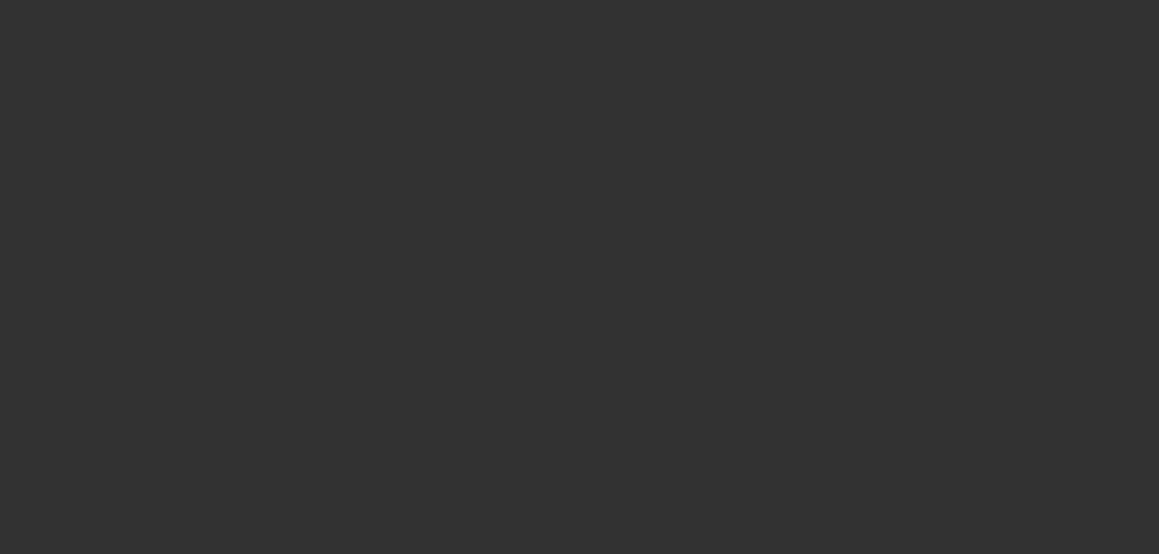
select select "6"
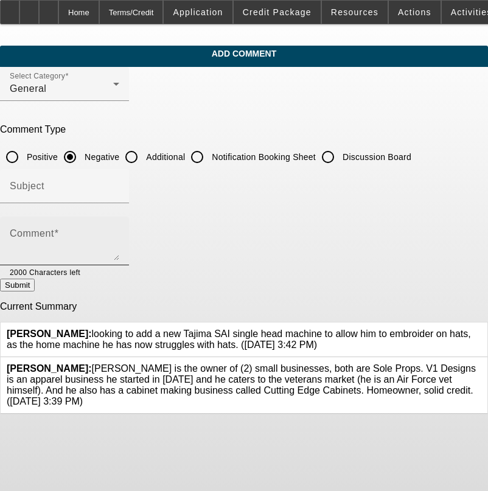
click at [119, 222] on div "Comment" at bounding box center [65, 241] width 110 height 49
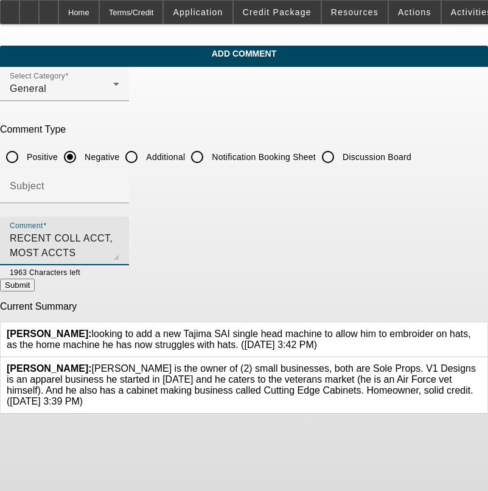
click at [119, 239] on textarea "RECENT COLL ACCT, MOST ACCTS CLOSED," at bounding box center [65, 245] width 110 height 29
click at [119, 239] on textarea "RECENT COLL ACCT, MOST ACCTS CLOSED, LOW PAYNET SCORE WITH NO RECENT HISTORY," at bounding box center [65, 245] width 110 height 29
type textarea "RECENT COLL ACCT, MOST ACCTS CLOSED, LOW PAYNET SCORE WITH NO RECENT HISTORY,SM…"
click at [35, 285] on button "Submit" at bounding box center [17, 285] width 35 height 13
